Goal: Transaction & Acquisition: Obtain resource

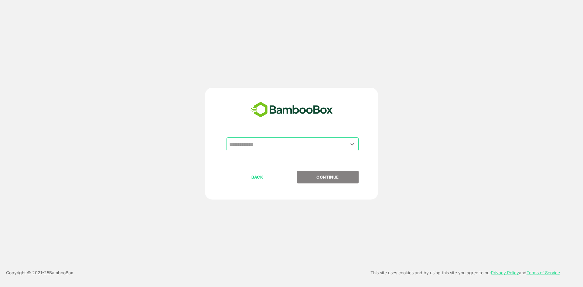
click at [284, 148] on input "text" at bounding box center [293, 145] width 130 height 12
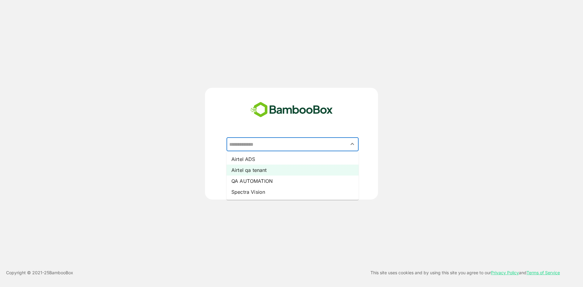
click at [273, 170] on li "Airtel qa tenant" at bounding box center [293, 170] width 132 height 11
type input "**********"
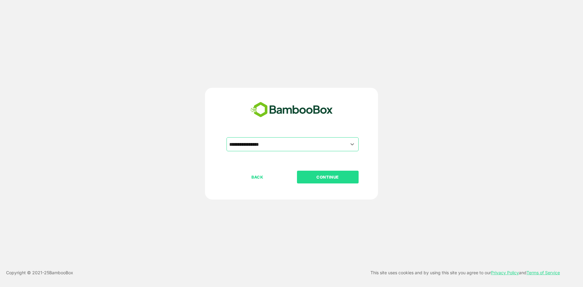
click at [306, 170] on div "**********" at bounding box center [291, 153] width 151 height 33
click at [313, 177] on p "CONTINUE" at bounding box center [327, 177] width 61 height 7
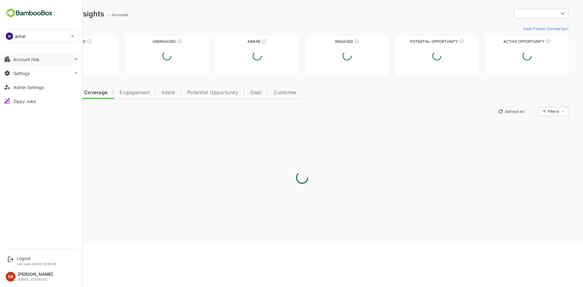
click at [49, 57] on button "Account Hub" at bounding box center [41, 59] width 76 height 12
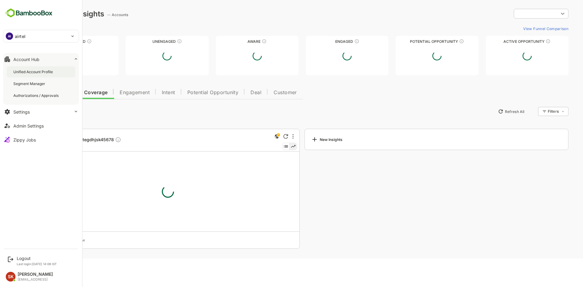
type input "********"
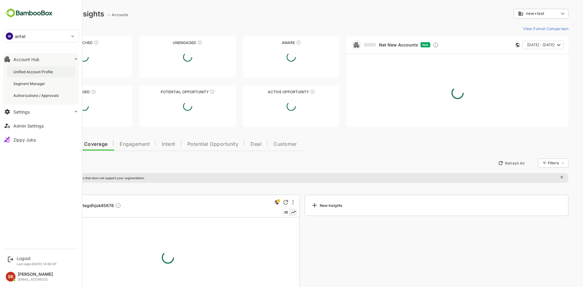
click at [45, 69] on div "Unified Account Profile" at bounding box center [41, 71] width 69 height 11
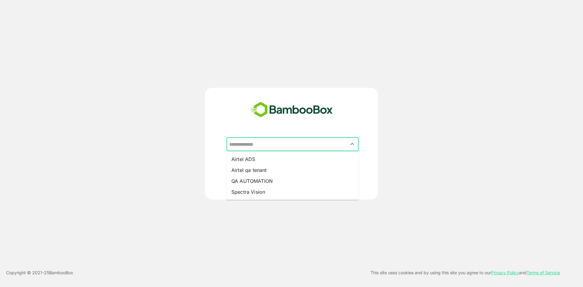
click at [303, 140] on input "text" at bounding box center [293, 145] width 130 height 12
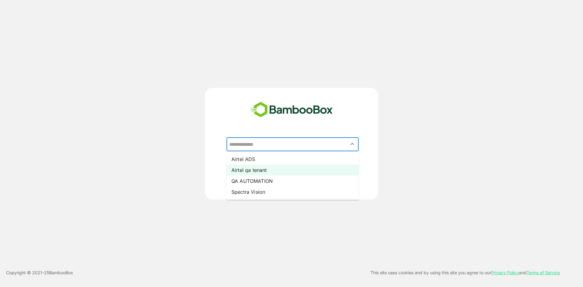
click at [283, 171] on li "Airtel qa tenant" at bounding box center [293, 170] width 132 height 11
type input "**********"
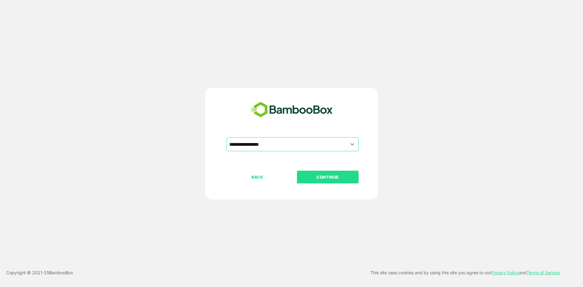
click at [312, 176] on p "CONTINUE" at bounding box center [327, 177] width 61 height 7
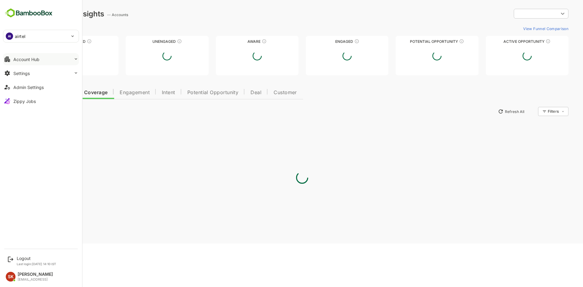
type input "********"
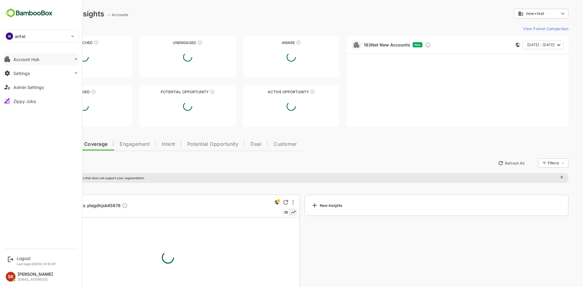
click at [24, 63] on button "Account Hub" at bounding box center [41, 59] width 76 height 12
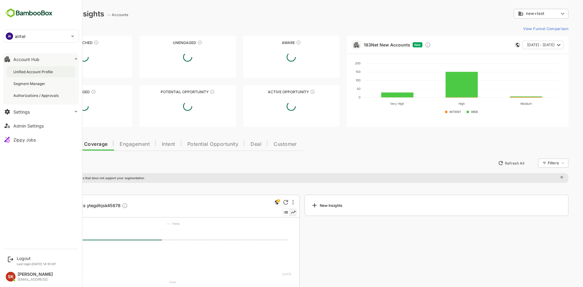
click at [58, 74] on div "Unified Account Profile" at bounding box center [41, 71] width 69 height 11
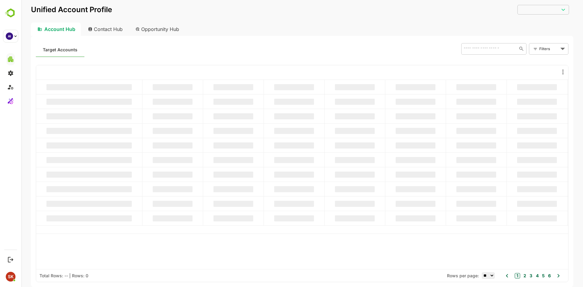
type input "********"
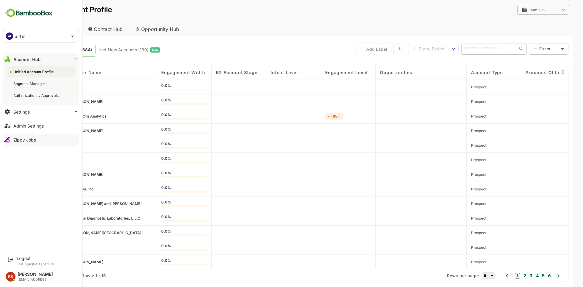
click at [27, 140] on div "Zippy Jobs" at bounding box center [24, 139] width 22 height 5
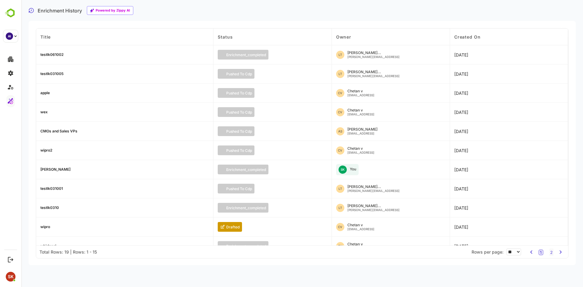
click at [47, 53] on div "testlk061002" at bounding box center [51, 55] width 23 height 4
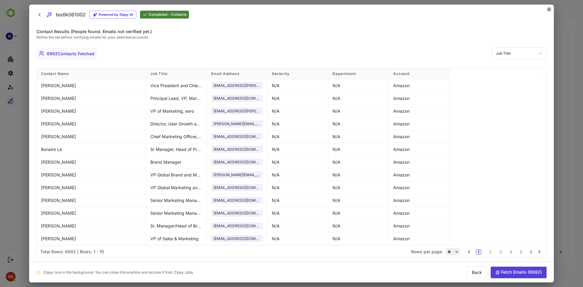
click at [549, 9] on icon "close" at bounding box center [550, 10] width 4 height 4
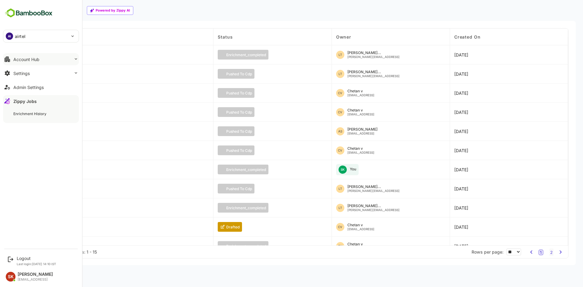
click at [27, 59] on div "Account Hub" at bounding box center [26, 59] width 26 height 5
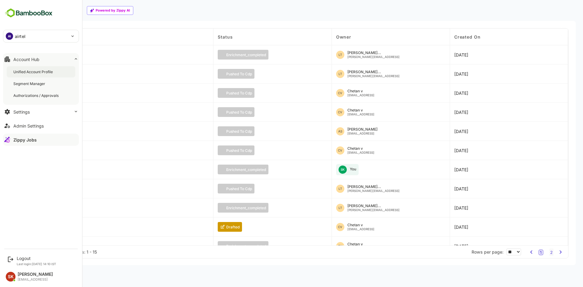
click at [36, 73] on div "Unified Account Profile" at bounding box center [33, 71] width 41 height 5
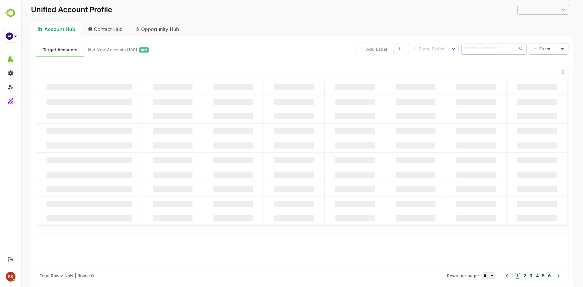
type input "********"
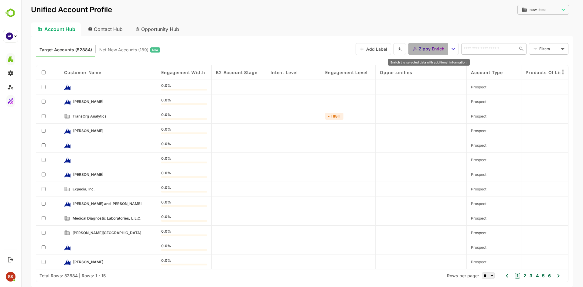
click at [430, 50] on span "Zippy Enrich" at bounding box center [432, 49] width 26 height 8
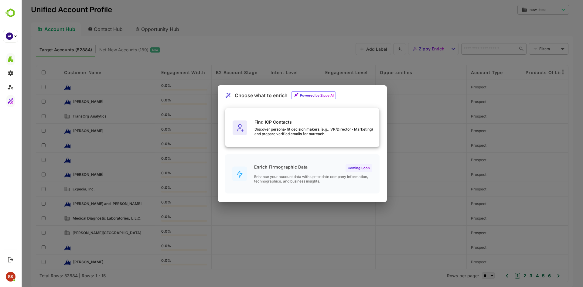
click at [280, 116] on div "Find ICP Contacts Discover persona-fit decision makers (e.g., VP/Director · Mar…" at bounding box center [302, 127] width 154 height 39
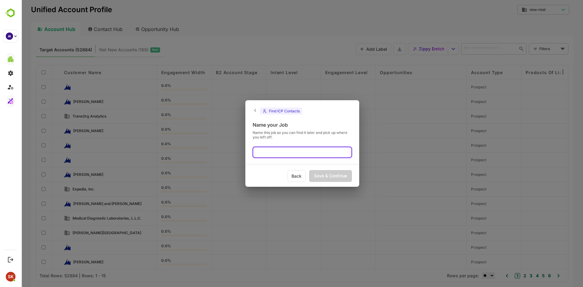
click at [291, 150] on input "text" at bounding box center [302, 152] width 99 height 11
type input "*"
type input "*****"
click at [334, 180] on div "Save & Continue" at bounding box center [330, 176] width 43 height 12
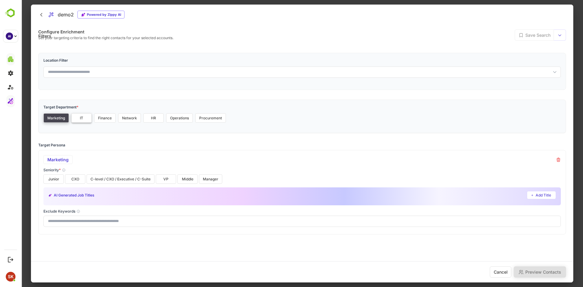
click at [78, 116] on button "IT" at bounding box center [81, 117] width 20 height 9
click at [120, 117] on button "Network" at bounding box center [129, 117] width 23 height 9
click at [105, 116] on button "Finance" at bounding box center [105, 117] width 22 height 9
click at [119, 117] on button "Network" at bounding box center [129, 117] width 23 height 9
drag, startPoint x: 54, startPoint y: 178, endPoint x: 90, endPoint y: 181, distance: 35.4
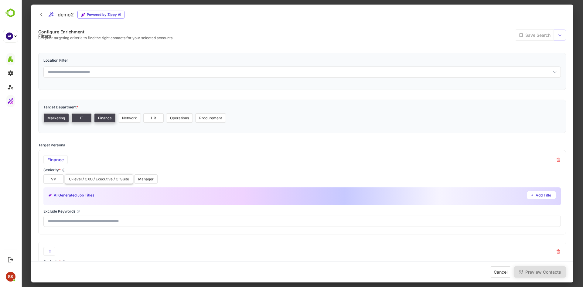
click at [90, 181] on div "VP C-level / CXO / Executive / C-Suite Manager" at bounding box center [302, 178] width 518 height 9
click at [90, 181] on button "C-level / CXO / Executive / C-Suite" at bounding box center [99, 178] width 68 height 9
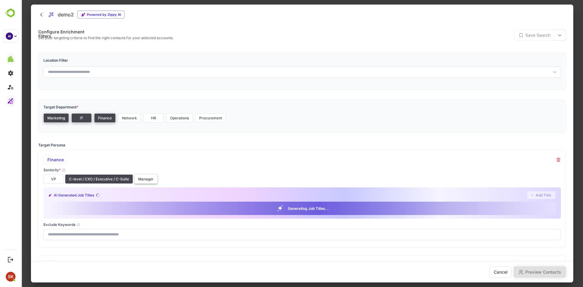
click at [139, 177] on button "Manager" at bounding box center [145, 178] width 23 height 9
click at [55, 177] on button "VP" at bounding box center [53, 178] width 20 height 9
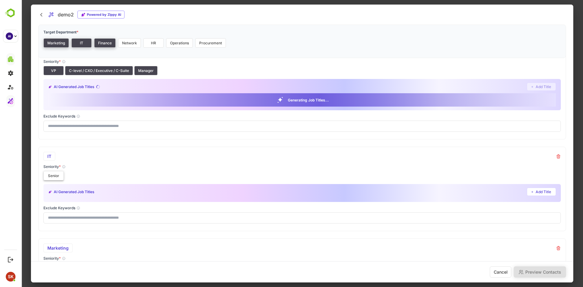
scroll to position [108, 0]
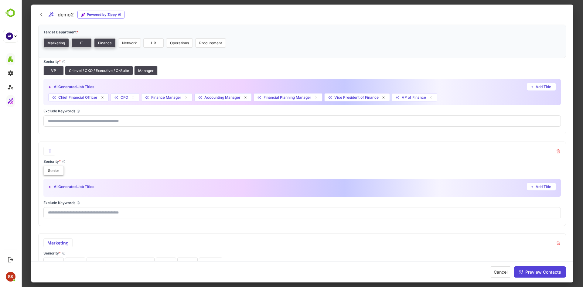
click at [55, 169] on button "Senior" at bounding box center [53, 170] width 20 height 9
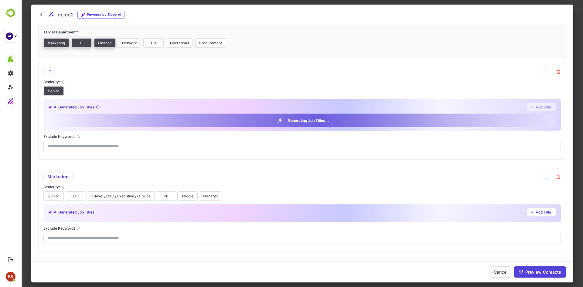
scroll to position [189, 0]
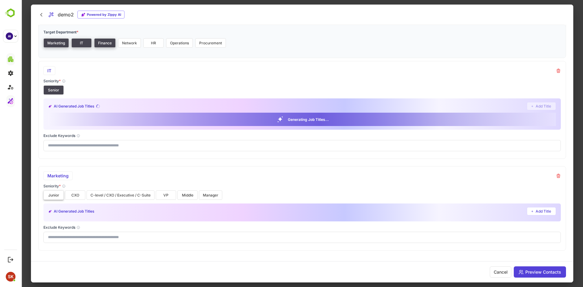
click at [56, 194] on button "Junior" at bounding box center [53, 195] width 20 height 9
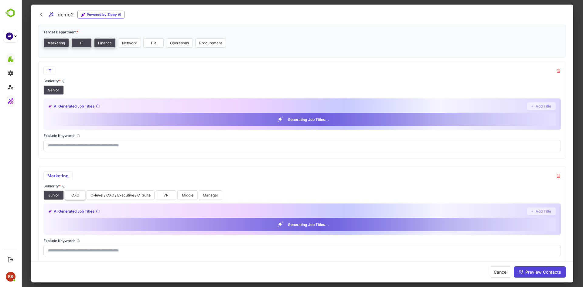
click at [73, 194] on button "CXO" at bounding box center [75, 195] width 20 height 9
click at [118, 194] on button "C-level / CXO / Executive / C-Suite" at bounding box center [121, 195] width 68 height 9
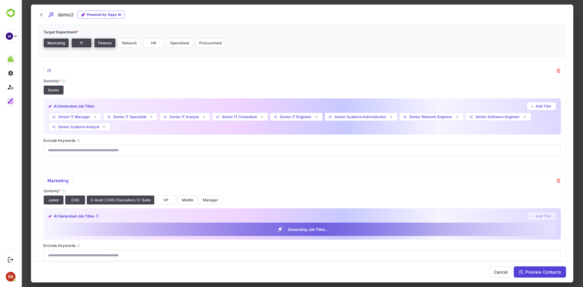
click at [165, 192] on div "Seniority *" at bounding box center [302, 191] width 518 height 5
click at [187, 199] on button "Middle" at bounding box center [187, 199] width 20 height 9
click at [210, 200] on button "Manager" at bounding box center [210, 199] width 23 height 9
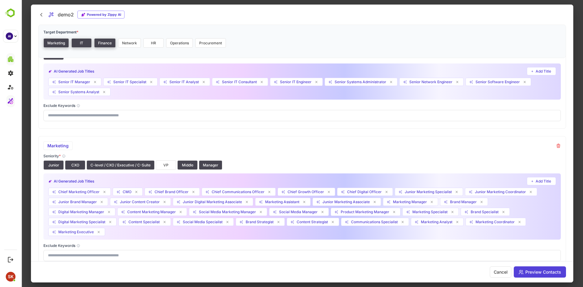
scroll to position [259, 0]
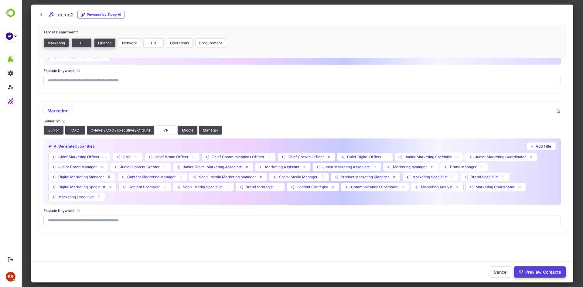
click at [542, 271] on button "Preview Contacts" at bounding box center [540, 271] width 52 height 11
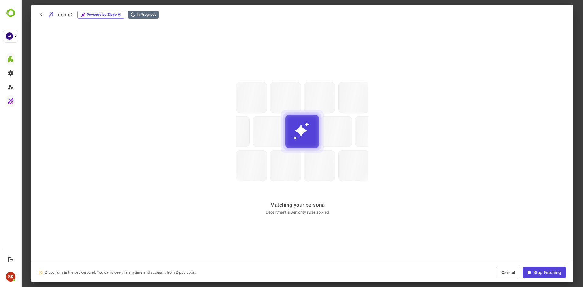
scroll to position [0, 0]
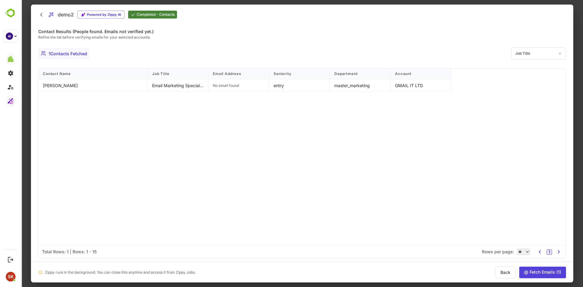
click at [113, 178] on div "Contact Name Job Title Email Address Seniority Department Account [PERSON_NAME]…" at bounding box center [303, 156] width 528 height 177
click at [220, 155] on div "Contact Name Job Title Email Address Seniority Department Account [PERSON_NAME]…" at bounding box center [303, 156] width 528 height 177
click at [251, 81] on div "No email found" at bounding box center [239, 85] width 61 height 13
click at [542, 270] on button "@ Fetch Emails ( 1 )" at bounding box center [543, 273] width 47 height 12
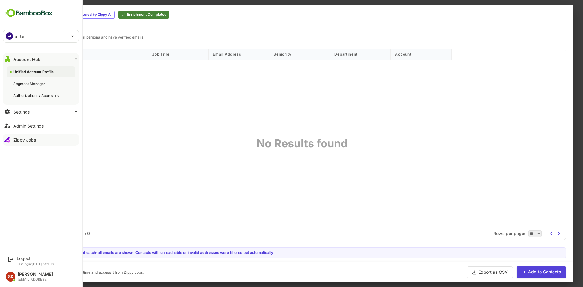
click at [29, 138] on div "Zippy Jobs" at bounding box center [24, 139] width 22 height 5
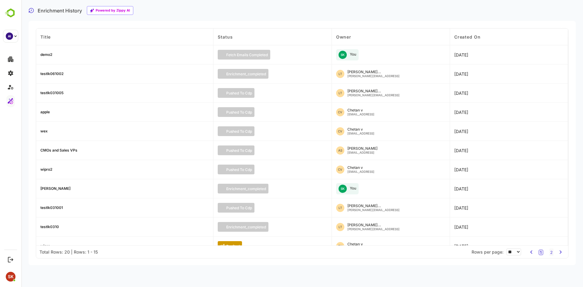
click at [47, 55] on div "demo2" at bounding box center [46, 55] width 12 height 4
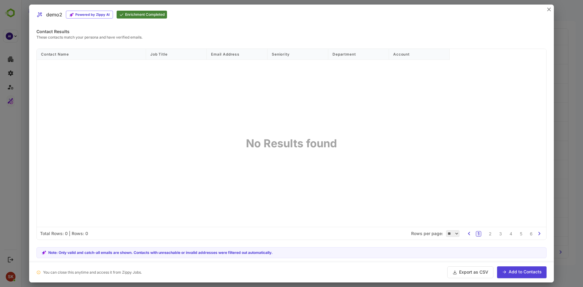
click at [0, 145] on div at bounding box center [291, 143] width 583 height 287
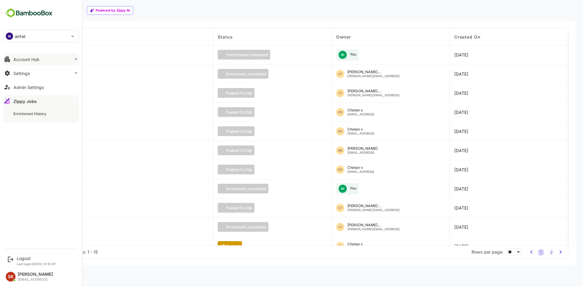
click at [37, 61] on div "Account Hub" at bounding box center [26, 59] width 26 height 5
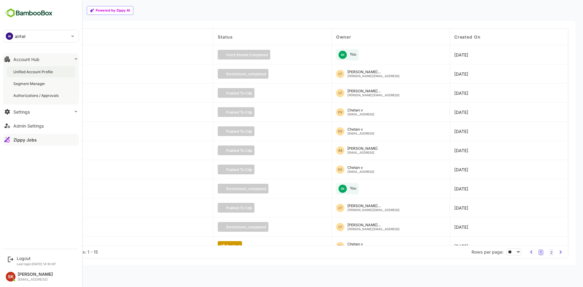
click at [50, 72] on div "Unified Account Profile" at bounding box center [33, 71] width 41 height 5
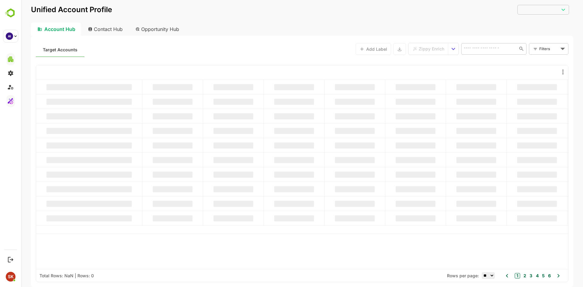
type input "********"
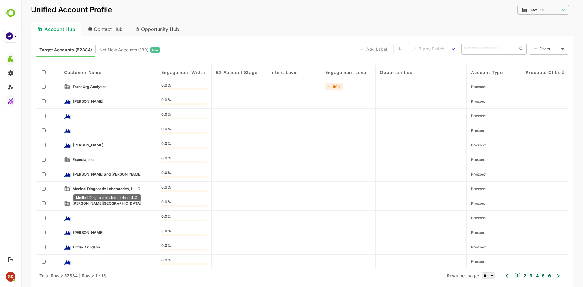
scroll to position [31, 0]
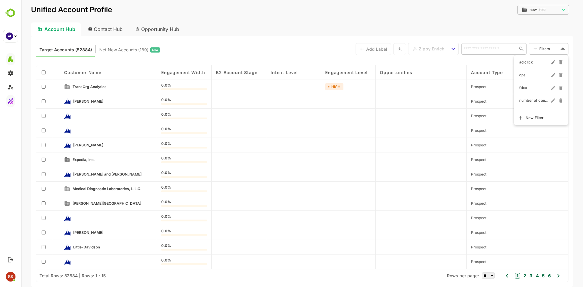
click at [543, 49] on body "Unified Account Profile new+test ******** ​ Account Hub Contact Hub Opportunity…" at bounding box center [302, 143] width 562 height 287
click at [357, 150] on div at bounding box center [302, 143] width 562 height 287
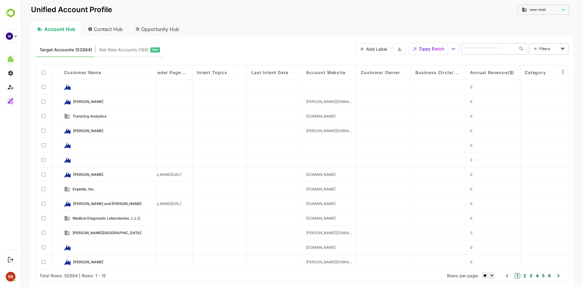
scroll to position [0, 876]
drag, startPoint x: 306, startPoint y: 117, endPoint x: 339, endPoint y: 116, distance: 33.1
click at [339, 116] on div "[DOMAIN_NAME]" at bounding box center [329, 116] width 55 height 15
copy span "[DOMAIN_NAME]"
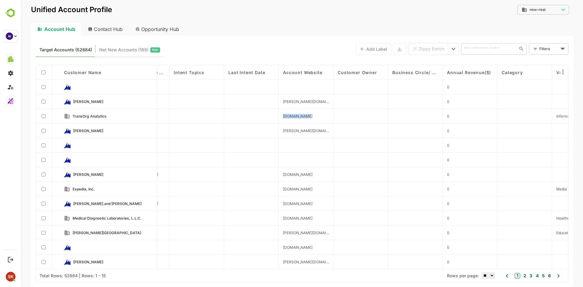
scroll to position [0, 899]
click at [310, 116] on div "[DOMAIN_NAME]" at bounding box center [306, 116] width 55 height 15
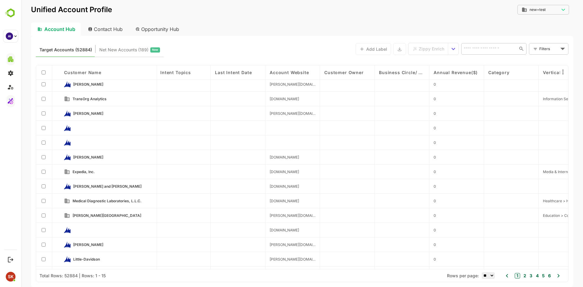
scroll to position [18, 913]
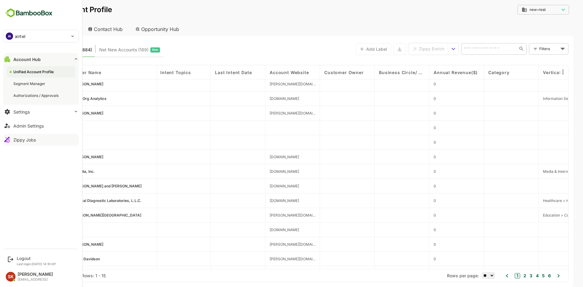
click at [35, 137] on button "Zippy Jobs" at bounding box center [41, 140] width 76 height 12
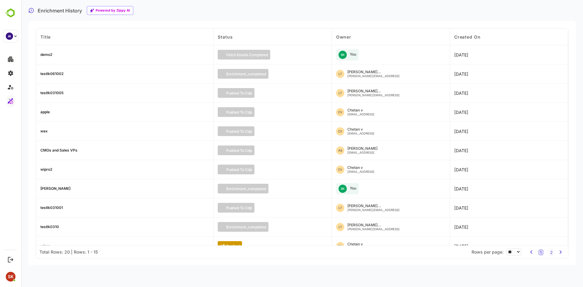
click at [47, 113] on div "apple" at bounding box center [44, 112] width 9 height 4
click at [46, 112] on div "apple" at bounding box center [44, 112] width 9 height 4
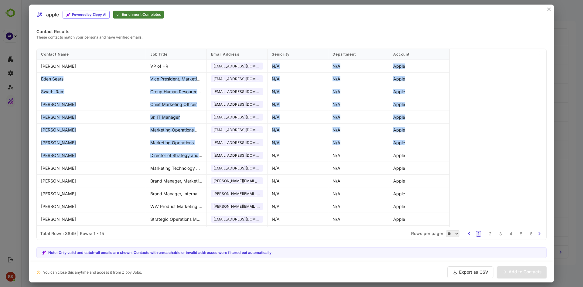
drag, startPoint x: 210, startPoint y: 65, endPoint x: 265, endPoint y: 155, distance: 105.4
click at [265, 155] on div "Contact Name Job Title Email Address Seniority Department Account [PERSON_NAME]…" at bounding box center [292, 138] width 510 height 178
click at [265, 155] on div "[EMAIL_ADDRESS][DOMAIN_NAME]" at bounding box center [237, 155] width 61 height 13
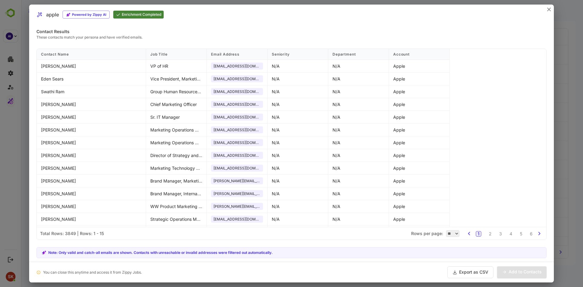
click at [465, 269] on button "Export as CSV" at bounding box center [471, 272] width 46 height 12
click at [453, 233] on select "** ** ** *** *** ****" at bounding box center [452, 233] width 13 height 7
click at [465, 163] on div "Contact Name Job Title Email Address Seniority Department Account [PERSON_NAME]…" at bounding box center [292, 138] width 510 height 178
